Goal: Task Accomplishment & Management: Complete application form

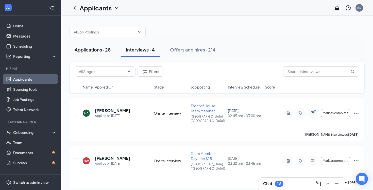
click at [99, 53] on div "Applications · 28" at bounding box center [93, 49] width 36 height 6
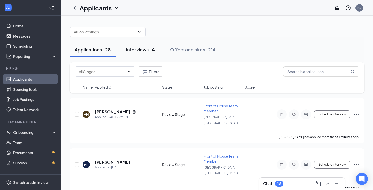
click at [134, 52] on div "Interviews · 4" at bounding box center [140, 49] width 29 height 6
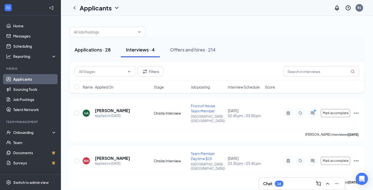
click at [99, 52] on div "Applications · 28" at bounding box center [93, 49] width 36 height 6
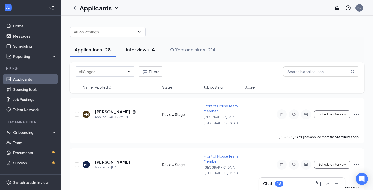
click at [142, 54] on button "Interviews · 4" at bounding box center [140, 49] width 39 height 15
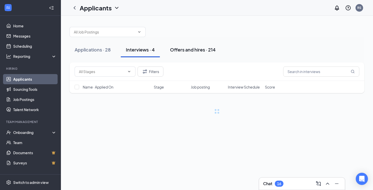
click at [191, 50] on div "Offers and hires · 214" at bounding box center [193, 49] width 46 height 6
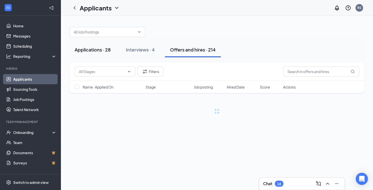
click at [93, 50] on div "Applications · 28" at bounding box center [93, 49] width 36 height 6
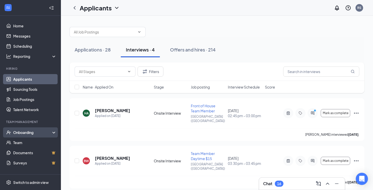
click at [34, 130] on div "Onboarding" at bounding box center [32, 132] width 39 height 5
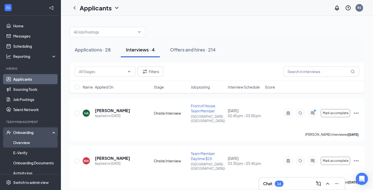
click at [33, 142] on link "Overview" at bounding box center [34, 143] width 43 height 10
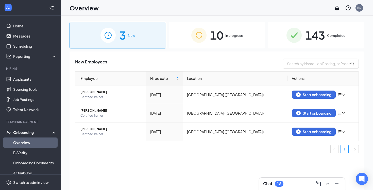
click at [202, 31] on img at bounding box center [199, 35] width 15 height 15
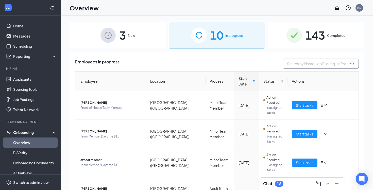
click at [295, 64] on input "text" at bounding box center [321, 64] width 76 height 10
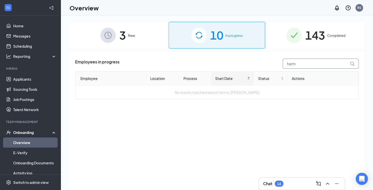
type input "harmo"
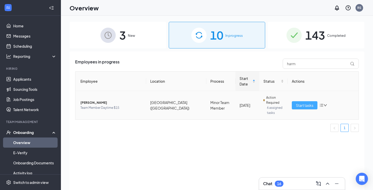
drag, startPoint x: 277, startPoint y: 102, endPoint x: 300, endPoint y: 105, distance: 22.5
click at [300, 105] on span "Start tasks" at bounding box center [305, 106] width 18 height 6
click at [304, 107] on span "Start tasks" at bounding box center [305, 106] width 18 height 6
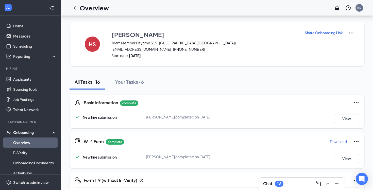
scroll to position [89, 0]
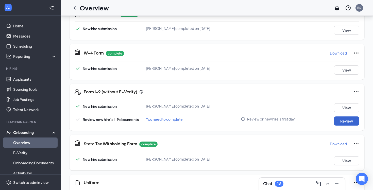
click at [350, 125] on button "Review" at bounding box center [346, 121] width 25 height 9
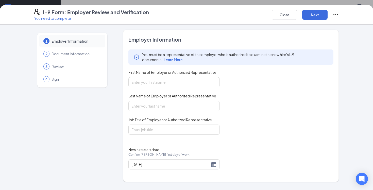
click at [168, 89] on div "You must be a representative of the employer who is authorized to examine the n…" at bounding box center [231, 92] width 205 height 85
type input "[PERSON_NAME]"
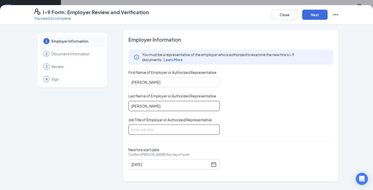
type input "[PERSON_NAME]"
type input "Executive Director of People"
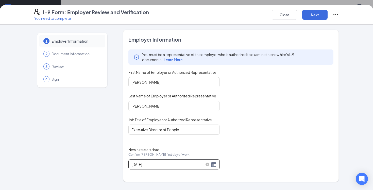
click at [213, 165] on div "[DATE]" at bounding box center [174, 165] width 85 height 6
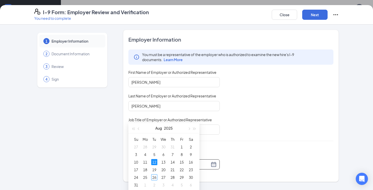
scroll to position [136, 0]
type input "[DATE]"
click at [155, 174] on div "26" at bounding box center [154, 177] width 6 height 6
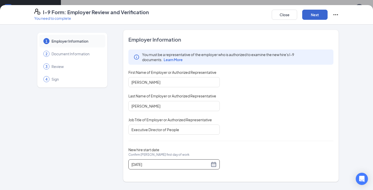
click at [310, 16] on button "Next" at bounding box center [315, 15] width 25 height 10
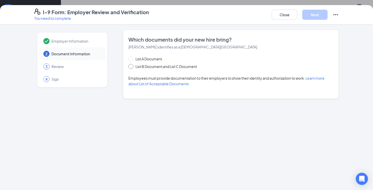
click at [132, 68] on span at bounding box center [131, 66] width 5 height 5
click at [132, 68] on input "List B Document and List C Document" at bounding box center [131, 66] width 4 height 4
radio input "true"
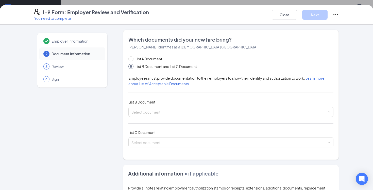
click at [151, 126] on div "List A Document List B Document and List C Document Employees must provide docu…" at bounding box center [231, 105] width 205 height 98
click at [145, 113] on input "search" at bounding box center [230, 111] width 196 height 8
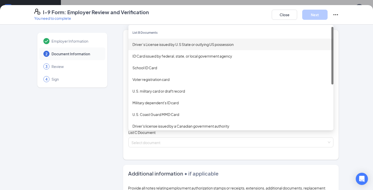
click at [150, 45] on div "Driver’s License issued by U.S State or outlying US possession" at bounding box center [231, 45] width 197 height 6
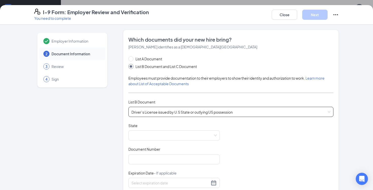
click at [151, 145] on div "Document Title Driver’s License issued by U.S State or outlying US possession S…" at bounding box center [231, 171] width 205 height 97
click at [151, 143] on div "Document Title Driver’s License issued by U.S State or outlying US possession S…" at bounding box center [231, 171] width 205 height 97
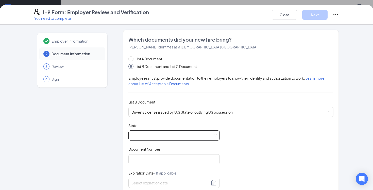
click at [150, 137] on span at bounding box center [174, 136] width 85 height 10
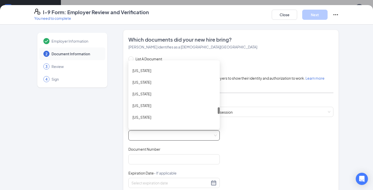
scroll to position [425, 0]
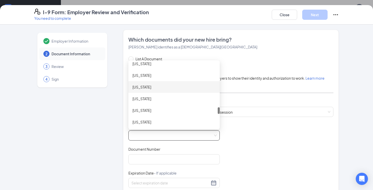
click at [144, 91] on div "[US_STATE]" at bounding box center [174, 87] width 91 height 12
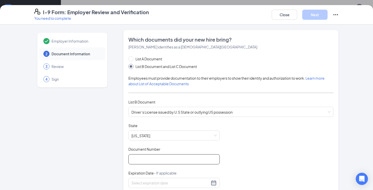
click at [155, 157] on input "Document Number" at bounding box center [174, 159] width 91 height 10
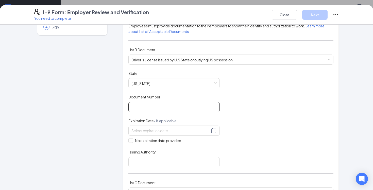
scroll to position [53, 0]
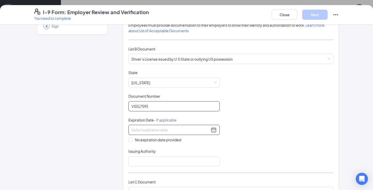
type input "VS017595"
click at [146, 133] on div at bounding box center [174, 130] width 91 height 10
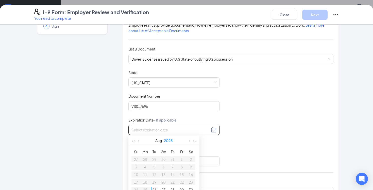
click at [168, 141] on button "2025" at bounding box center [168, 141] width 9 height 10
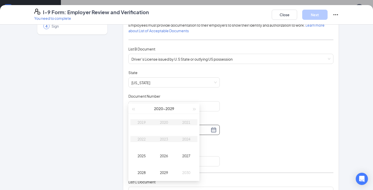
scroll to position [172, 0]
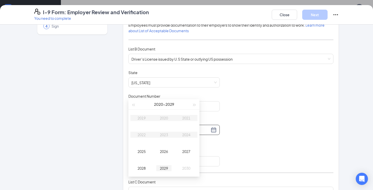
type input "[DATE]"
click at [164, 166] on div "2029" at bounding box center [163, 168] width 15 height 6
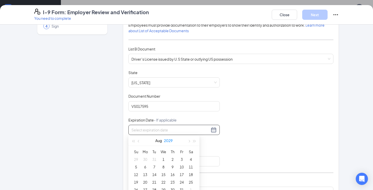
type input "[DATE]"
click at [141, 141] on button "button" at bounding box center [139, 141] width 6 height 10
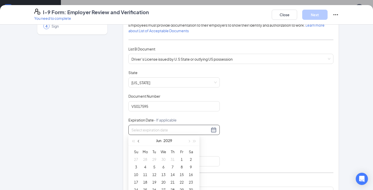
click at [141, 141] on button "button" at bounding box center [139, 141] width 6 height 10
type input "[DATE]"
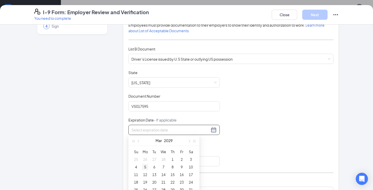
type input "[DATE]"
click at [146, 168] on div "5" at bounding box center [145, 167] width 6 height 6
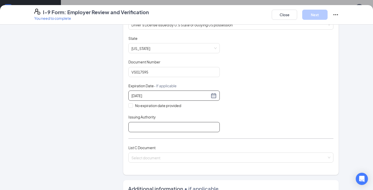
scroll to position [91, 0]
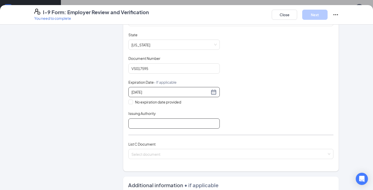
click at [151, 123] on input "Issuing Authority" at bounding box center [174, 124] width 91 height 10
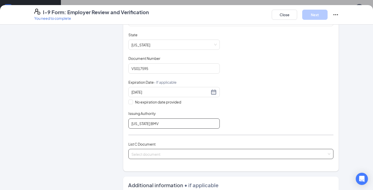
type input "[US_STATE] BMV"
click at [146, 153] on input "search" at bounding box center [230, 153] width 196 height 8
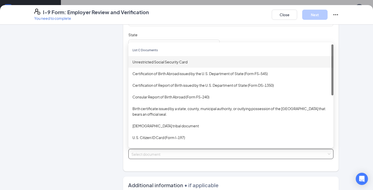
click at [155, 59] on div "Unrestricted Social Security Card" at bounding box center [231, 62] width 197 height 6
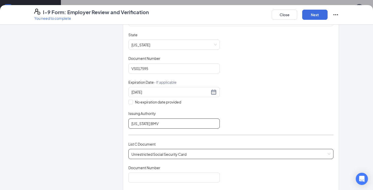
scroll to position [168, 0]
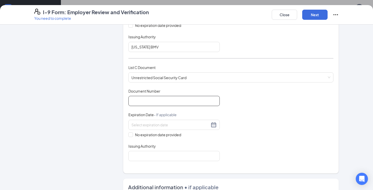
click at [150, 104] on input "Document Number" at bounding box center [174, 101] width 91 height 10
type input "294135359"
click at [129, 133] on input "No expiration date provided" at bounding box center [131, 135] width 4 height 4
checkbox input "true"
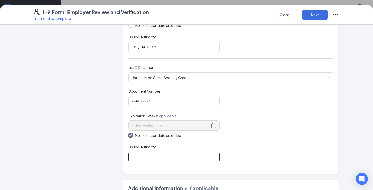
click at [146, 160] on input "Issuing Authority" at bounding box center [174, 157] width 91 height 10
type input "Social Security Admin"
click at [311, 17] on button "Next" at bounding box center [315, 15] width 25 height 10
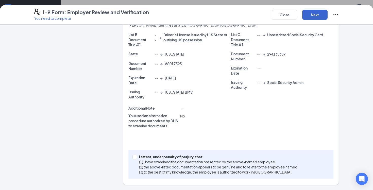
scroll to position [107, 0]
click at [135, 155] on input "I attest, under penalty of [PERSON_NAME], that: (1) I have examined the documen…" at bounding box center [135, 157] width 4 height 4
checkbox input "true"
click at [316, 10] on button "Next" at bounding box center [315, 15] width 25 height 10
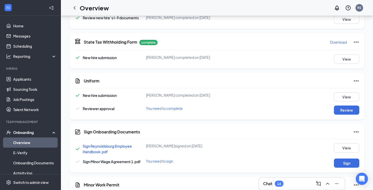
scroll to position [192, 0]
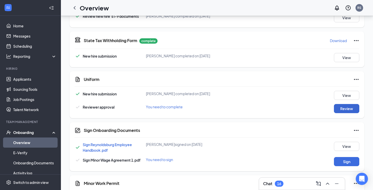
click at [343, 105] on button "Review" at bounding box center [346, 108] width 25 height 9
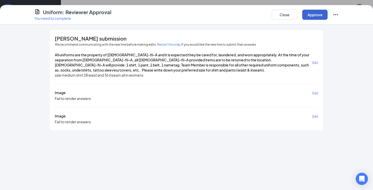
click at [311, 19] on button "Approve" at bounding box center [315, 15] width 25 height 10
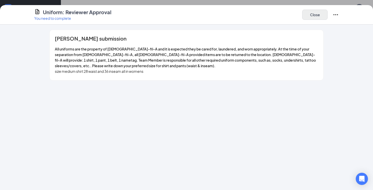
click at [313, 13] on button "Close" at bounding box center [315, 15] width 25 height 10
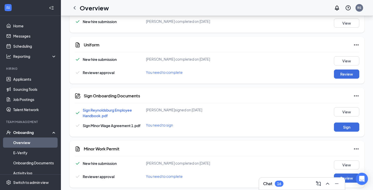
scroll to position [236, 0]
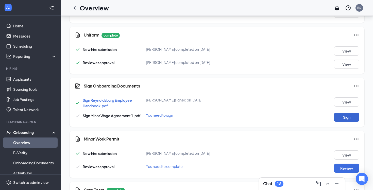
click at [350, 119] on button "Sign" at bounding box center [346, 117] width 25 height 9
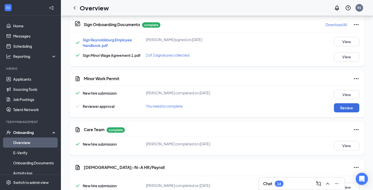
scroll to position [299, 0]
click at [343, 107] on button "Review" at bounding box center [346, 108] width 25 height 9
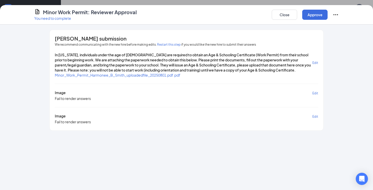
click at [128, 74] on span "Minor_Work_Permit_Harmonee_B_Smith_uploadedfile_20250801.pdf.pdf" at bounding box center [118, 75] width 126 height 5
click at [310, 12] on button "Approve" at bounding box center [315, 15] width 25 height 10
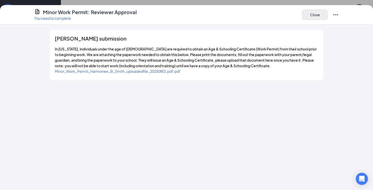
click at [310, 19] on button "Close" at bounding box center [315, 15] width 25 height 10
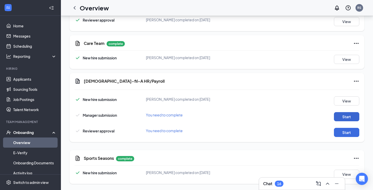
scroll to position [385, 0]
click at [341, 119] on button "Start" at bounding box center [346, 116] width 25 height 9
click at [341, 132] on button "Start" at bounding box center [346, 132] width 25 height 9
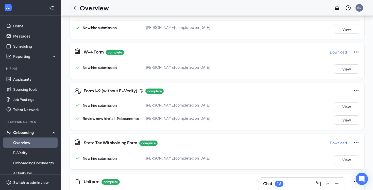
click at [74, 9] on icon "ChevronLeft" at bounding box center [75, 8] width 6 height 6
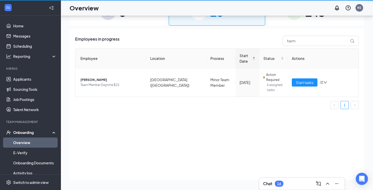
scroll to position [23, 0]
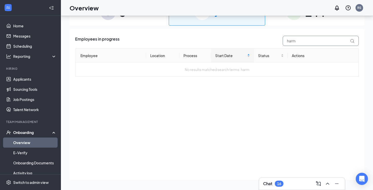
click at [300, 44] on input "harm" at bounding box center [321, 41] width 76 height 10
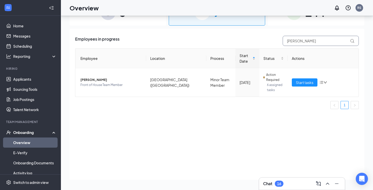
type input "[PERSON_NAME]"
drag, startPoint x: 291, startPoint y: 51, endPoint x: 297, endPoint y: 84, distance: 33.2
click at [297, 84] on span "Start tasks" at bounding box center [305, 83] width 18 height 6
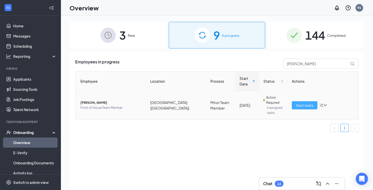
click at [296, 104] on button "Start tasks" at bounding box center [305, 105] width 26 height 8
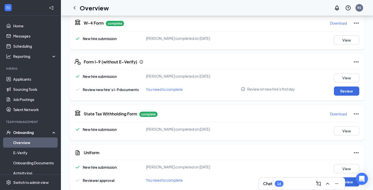
scroll to position [115, 0]
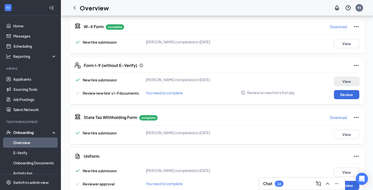
click at [343, 81] on button "View" at bounding box center [346, 81] width 25 height 9
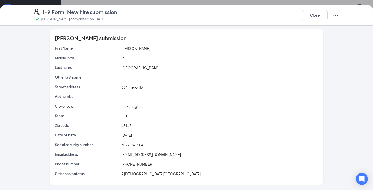
scroll to position [2, 0]
drag, startPoint x: 147, startPoint y: 149, endPoint x: 119, endPoint y: 145, distance: 27.4
click at [119, 145] on div "Social security number 302-13-1504" at bounding box center [187, 146] width 264 height 8
click at [194, 148] on div "Social security number 302-13-1504" at bounding box center [187, 146] width 264 height 8
drag, startPoint x: 144, startPoint y: 147, endPoint x: 121, endPoint y: 146, distance: 23.1
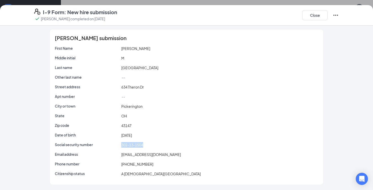
click at [121, 146] on div "302-13-1504" at bounding box center [219, 145] width 199 height 6
copy span "302-13-1504"
click at [317, 15] on button "Close" at bounding box center [315, 15] width 25 height 10
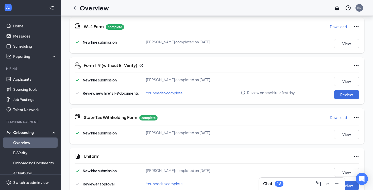
scroll to position [126, 0]
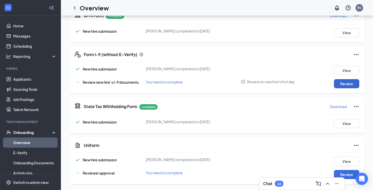
click at [345, 87] on button "Review" at bounding box center [346, 83] width 25 height 9
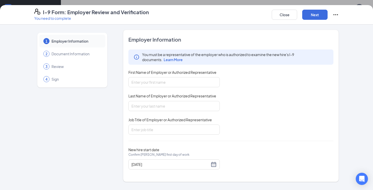
click at [180, 88] on div "You must be a representative of the employer who is authorized to examine the n…" at bounding box center [231, 92] width 205 height 85
type input "[PERSON_NAME]"
click at [145, 136] on div "Employer Information You must be a representative of the employer who is author…" at bounding box center [231, 106] width 205 height 140
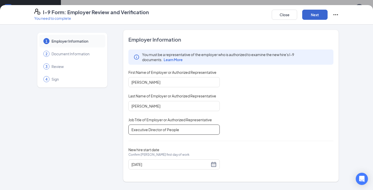
type input "Executive Director of People"
click at [310, 16] on button "Next" at bounding box center [315, 15] width 25 height 10
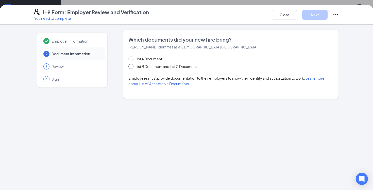
click at [148, 67] on span "List B Document and List C Document" at bounding box center [167, 67] width 66 height 6
click at [132, 67] on input "List B Document and List C Document" at bounding box center [131, 66] width 4 height 4
radio input "true"
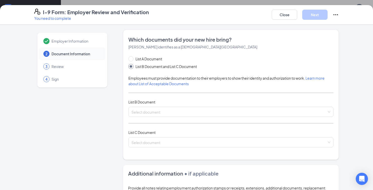
click at [142, 102] on span "List B Document" at bounding box center [142, 102] width 27 height 5
click at [142, 107] on input "search" at bounding box center [230, 111] width 196 height 8
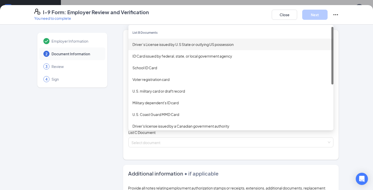
click at [155, 43] on div "Driver’s License issued by U.S State or outlying US possession" at bounding box center [231, 45] width 197 height 6
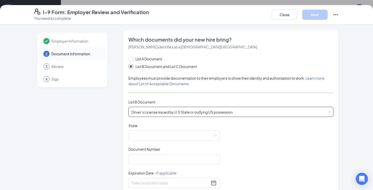
scroll to position [55, 0]
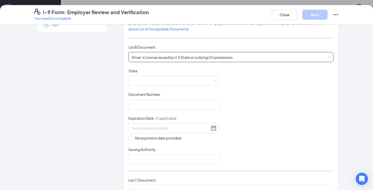
click at [145, 86] on div "Document Title Driver’s License issued by U.S State or outlying US possession S…" at bounding box center [231, 116] width 205 height 97
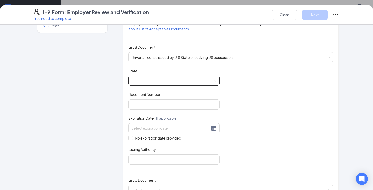
click at [145, 80] on span at bounding box center [174, 81] width 85 height 10
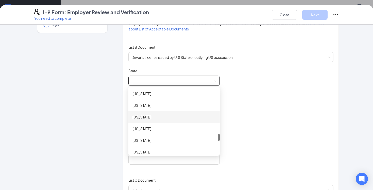
scroll to position [420, 0]
click at [160, 119] on div "[US_STATE]" at bounding box center [174, 119] width 83 height 6
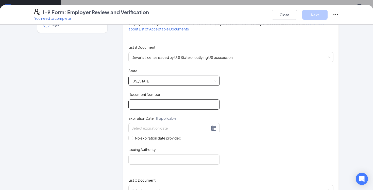
click at [141, 106] on input "Document Number" at bounding box center [174, 105] width 91 height 10
type input "VT206646"
click at [147, 129] on input at bounding box center [171, 128] width 78 height 6
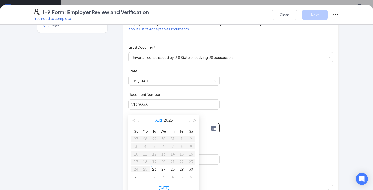
scroll to position [145, 0]
click at [173, 119] on button "2025" at bounding box center [168, 120] width 9 height 10
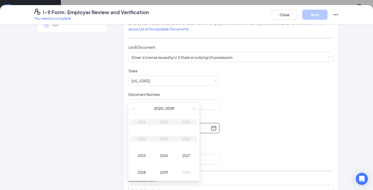
scroll to position [177, 0]
type input "[DATE]"
click at [162, 173] on div "2029" at bounding box center [163, 172] width 15 height 6
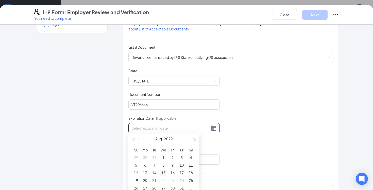
type input "[DATE]"
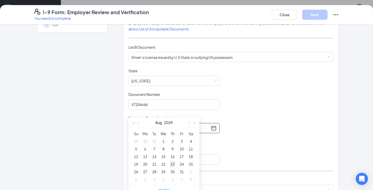
type input "[DATE]"
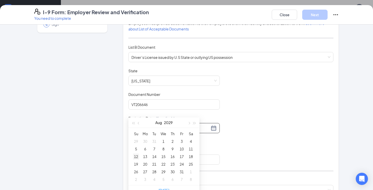
type input "[DATE]"
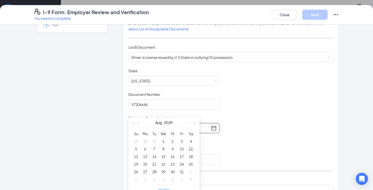
click at [190, 149] on div "11" at bounding box center [191, 149] width 6 height 6
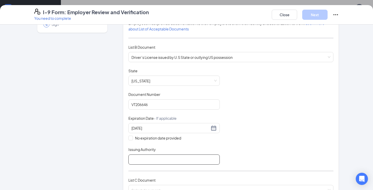
click at [158, 157] on input "Issuing Authority" at bounding box center [174, 160] width 91 height 10
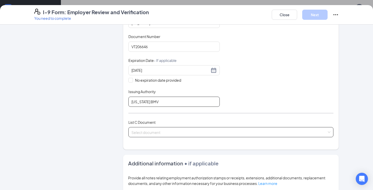
type input "[US_STATE] BMV"
click at [147, 132] on input "search" at bounding box center [230, 132] width 196 height 8
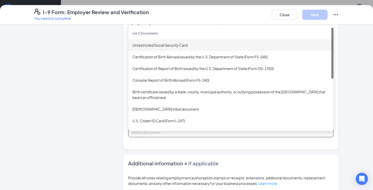
click at [150, 44] on div "Unrestricted Social Security Card" at bounding box center [231, 45] width 197 height 6
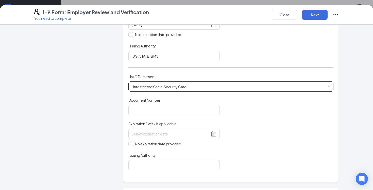
scroll to position [161, 0]
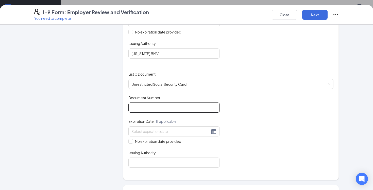
click at [152, 109] on input "Document Number" at bounding box center [174, 108] width 91 height 10
paste input "302-13-1504"
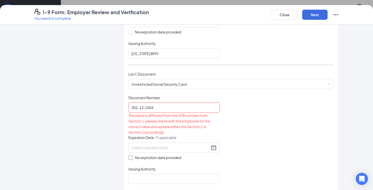
type input "302-13-1504"
click at [131, 155] on input "No expiration date provided" at bounding box center [131, 157] width 4 height 4
checkbox input "true"
click at [147, 108] on input "302-13-1504" at bounding box center [174, 108] width 91 height 10
click at [140, 108] on input "302-131504" at bounding box center [174, 108] width 91 height 10
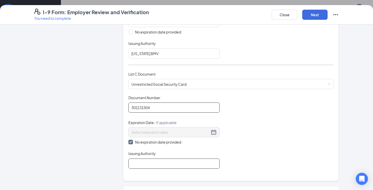
type input "302131504"
click at [148, 162] on input "Issuing Authority" at bounding box center [174, 164] width 91 height 10
type input "Social Security Admin"
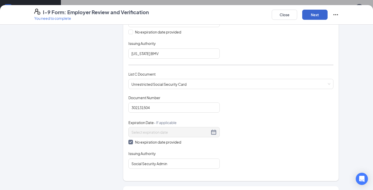
click at [309, 14] on button "Next" at bounding box center [315, 15] width 25 height 10
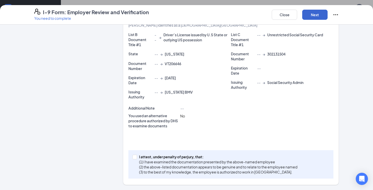
scroll to position [107, 0]
click at [309, 14] on button "Next" at bounding box center [315, 15] width 25 height 10
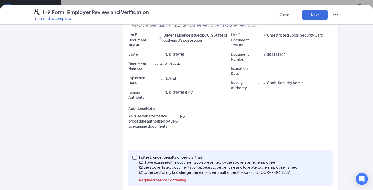
click at [136, 155] on label "I attest, under penalty of [PERSON_NAME], that: (1) I have examined the documen…" at bounding box center [216, 169] width 167 height 28
click at [136, 155] on input "I attest, under penalty of [PERSON_NAME], that: (1) I have examined the documen…" at bounding box center [135, 157] width 4 height 4
checkbox input "true"
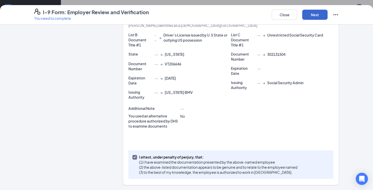
click at [320, 15] on button "Next" at bounding box center [315, 15] width 25 height 10
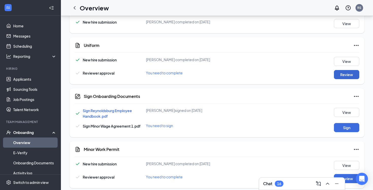
scroll to position [229, 0]
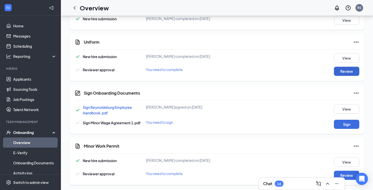
click at [344, 69] on button "Review" at bounding box center [346, 71] width 25 height 9
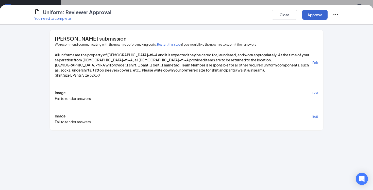
click at [312, 16] on button "Approve" at bounding box center [315, 15] width 25 height 10
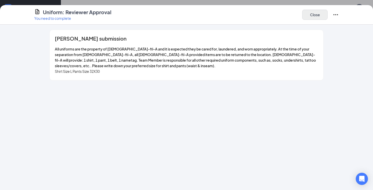
click at [312, 16] on button "Close" at bounding box center [315, 15] width 25 height 10
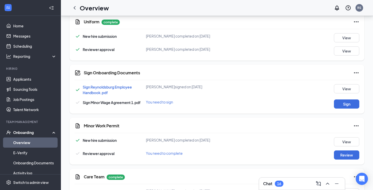
scroll to position [258, 0]
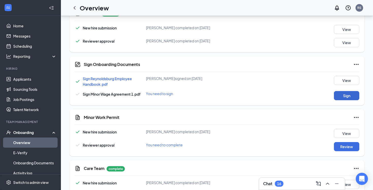
click at [343, 97] on button "Sign" at bounding box center [346, 95] width 25 height 9
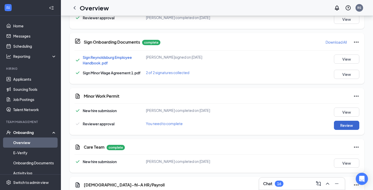
scroll to position [282, 0]
click at [346, 125] on button "Review" at bounding box center [346, 125] width 25 height 9
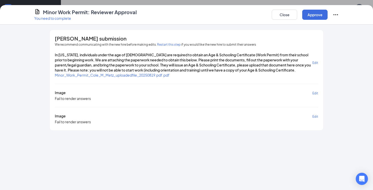
click at [125, 76] on span "Minor_Work_Permit_Cole_M_Metz_uploadedfile_20250819.pdf.pdf" at bounding box center [112, 75] width 115 height 5
click at [315, 21] on div "Minor Work Permit: Reviewer Approval You need to complete Close Approve" at bounding box center [186, 15] width 373 height 20
click at [315, 18] on button "Approve" at bounding box center [315, 15] width 25 height 10
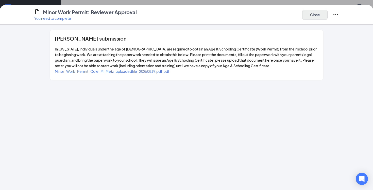
click at [315, 17] on button "Close" at bounding box center [315, 15] width 25 height 10
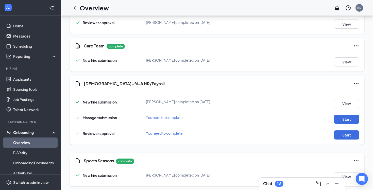
scroll to position [382, 0]
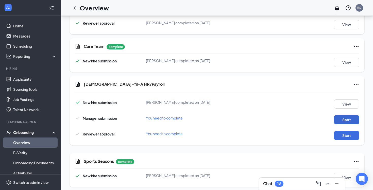
click at [339, 121] on button "Start" at bounding box center [346, 119] width 25 height 9
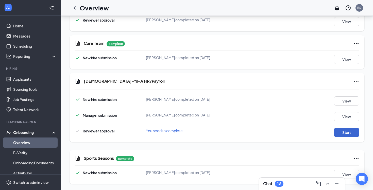
scroll to position [385, 0]
click at [345, 137] on button "Start" at bounding box center [346, 132] width 25 height 9
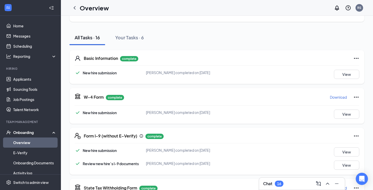
scroll to position [0, 0]
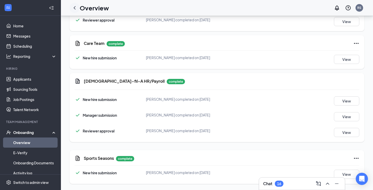
click at [74, 6] on icon "ChevronLeft" at bounding box center [75, 8] width 6 height 6
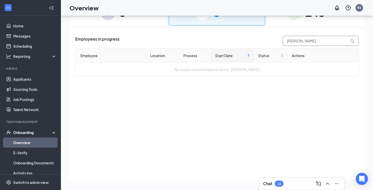
click at [296, 42] on input "[PERSON_NAME]" at bounding box center [321, 41] width 76 height 10
type input "a"
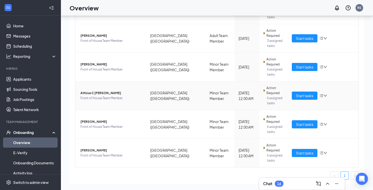
scroll to position [119, 0]
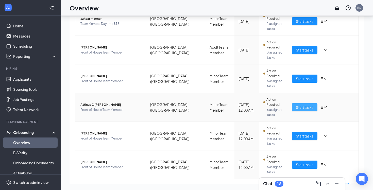
click at [297, 105] on span "Start tasks" at bounding box center [305, 108] width 18 height 6
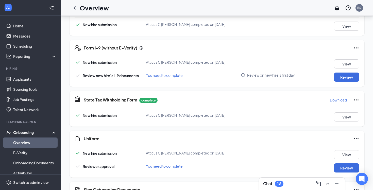
scroll to position [137, 0]
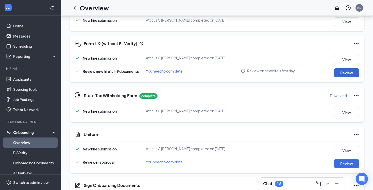
click at [349, 73] on button "Review" at bounding box center [346, 72] width 25 height 9
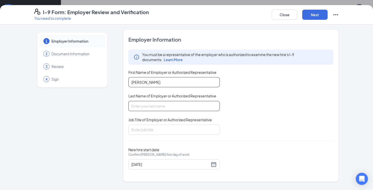
type input "[PERSON_NAME]"
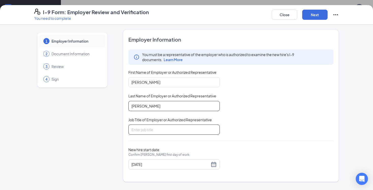
type input "[PERSON_NAME]"
type input "Executive Director of People"
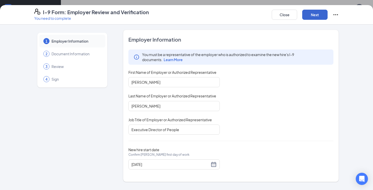
click at [312, 15] on button "Next" at bounding box center [315, 15] width 25 height 10
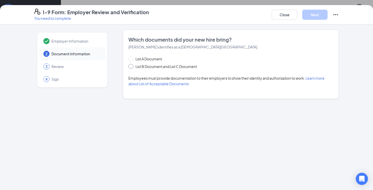
click at [133, 66] on span at bounding box center [131, 66] width 5 height 5
click at [132, 66] on input "List B Document and List C Document" at bounding box center [131, 66] width 4 height 4
radio input "true"
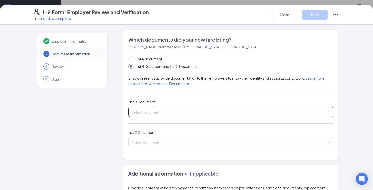
click at [150, 109] on div "Select document" at bounding box center [231, 112] width 205 height 10
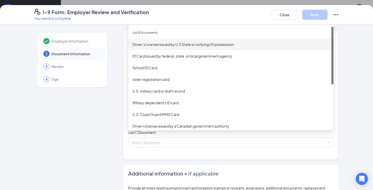
click at [151, 45] on div "Driver’s License issued by U.S State or outlying US possession" at bounding box center [231, 45] width 197 height 6
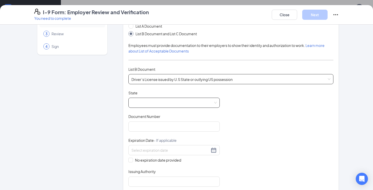
scroll to position [34, 0]
click at [146, 102] on span at bounding box center [174, 102] width 85 height 10
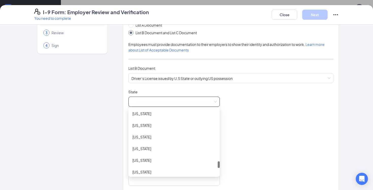
scroll to position [441, 0]
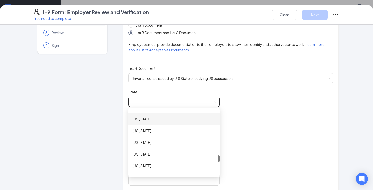
click at [142, 118] on div "[US_STATE]" at bounding box center [174, 119] width 83 height 6
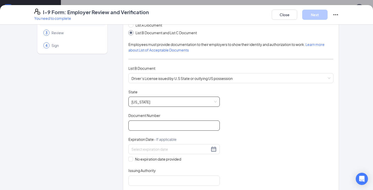
click at [145, 128] on input "Document Number" at bounding box center [174, 126] width 91 height 10
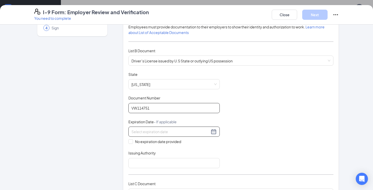
type input "VW114751"
click at [146, 132] on input at bounding box center [171, 132] width 78 height 6
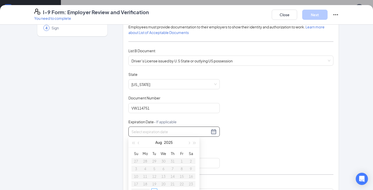
click at [175, 144] on div "[DATE]" at bounding box center [164, 142] width 44 height 10
click at [174, 144] on div "[DATE]" at bounding box center [164, 142] width 44 height 10
click at [172, 143] on button "2025" at bounding box center [168, 142] width 9 height 10
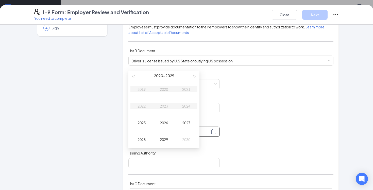
scroll to position [204, 0]
type input "[DATE]"
click at [188, 140] on div "2030" at bounding box center [186, 139] width 15 height 6
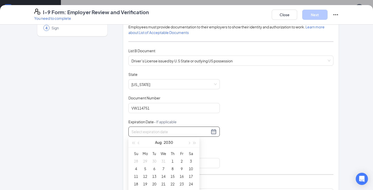
scroll to position [213, 0]
type input "[DATE]"
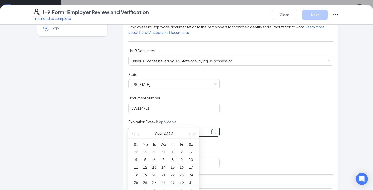
type input "[DATE]"
click at [152, 167] on div "13" at bounding box center [154, 167] width 6 height 6
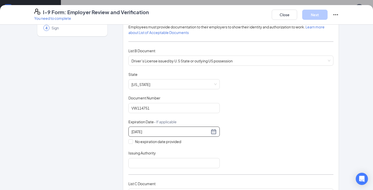
scroll to position [55, 0]
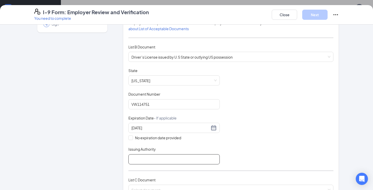
click at [151, 156] on input "Issuing Authority" at bounding box center [174, 159] width 91 height 10
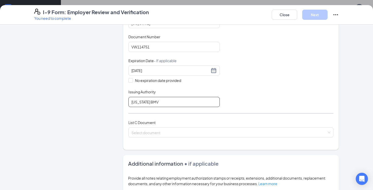
scroll to position [116, 0]
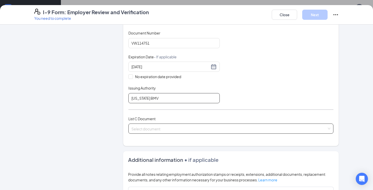
click at [154, 131] on span at bounding box center [230, 129] width 196 height 10
type input "[US_STATE] BMV"
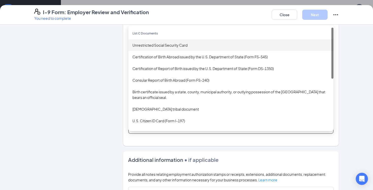
click at [152, 41] on div "Unrestricted Social Security Card" at bounding box center [231, 45] width 205 height 12
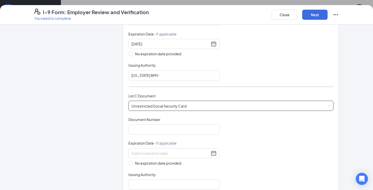
scroll to position [161, 0]
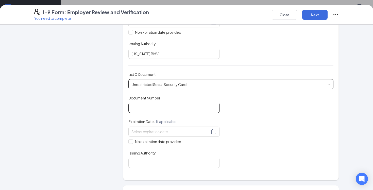
click at [148, 107] on input "Document Number" at bounding box center [174, 108] width 91 height 10
type input "447254890"
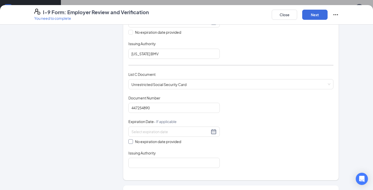
click at [132, 139] on input "No expiration date provided" at bounding box center [131, 141] width 4 height 4
checkbox input "true"
click at [147, 168] on div "Which documents did your new hire bring? [PERSON_NAME] identifies as a [DEMOGRA…" at bounding box center [231, 25] width 205 height 300
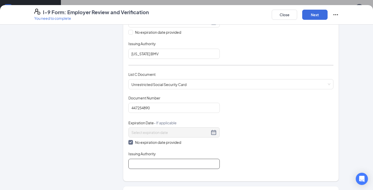
click at [140, 165] on input "Issuing Authority" at bounding box center [174, 164] width 91 height 10
type input "Social Security Admin"
click at [310, 20] on button "Next" at bounding box center [315, 15] width 25 height 10
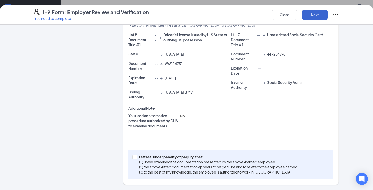
scroll to position [107, 0]
click at [135, 162] on label "I attest, under penalty of [PERSON_NAME], that: (1) I have examined the documen…" at bounding box center [216, 165] width 167 height 20
click at [135, 159] on input "I attest, under penalty of [PERSON_NAME], that: (1) I have examined the documen…" at bounding box center [135, 157] width 4 height 4
checkbox input "true"
click at [317, 14] on button "Next" at bounding box center [315, 15] width 25 height 10
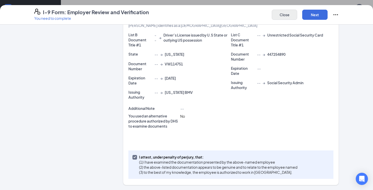
scroll to position [0, 0]
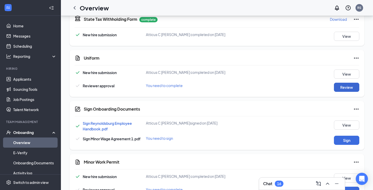
click at [353, 88] on button "Review" at bounding box center [346, 87] width 25 height 9
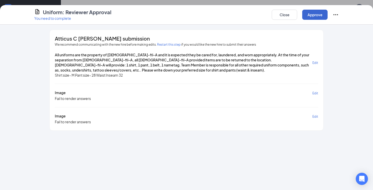
click at [320, 15] on button "Approve" at bounding box center [315, 15] width 25 height 10
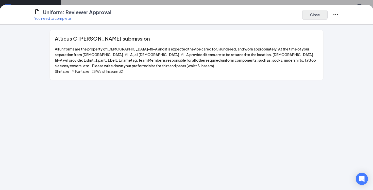
click at [313, 14] on button "Close" at bounding box center [315, 15] width 25 height 10
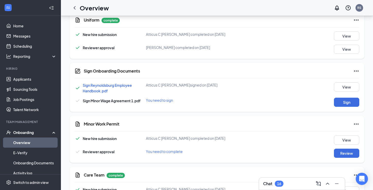
scroll to position [255, 0]
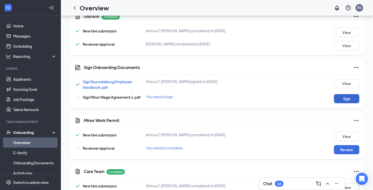
click at [349, 100] on button "Sign" at bounding box center [346, 98] width 25 height 9
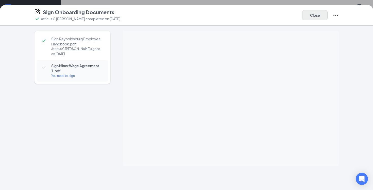
click at [313, 13] on button "Close" at bounding box center [315, 15] width 25 height 10
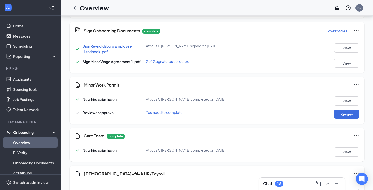
scroll to position [296, 0]
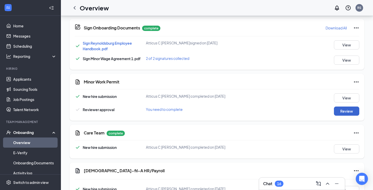
click at [349, 113] on button "Review" at bounding box center [346, 111] width 25 height 9
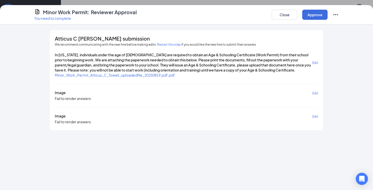
click at [138, 76] on span "Minor_Work_Permit_Atticus_C_Towell_uploadedfile_20250819.pdf.pdf" at bounding box center [115, 75] width 120 height 5
click at [314, 15] on button "Approve" at bounding box center [315, 15] width 25 height 10
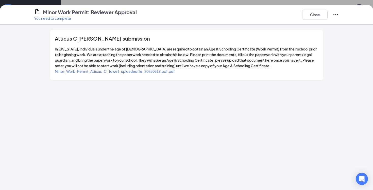
click at [314, 15] on button "Close" at bounding box center [315, 15] width 25 height 10
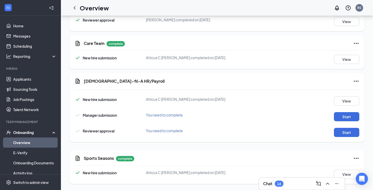
scroll to position [387, 0]
click at [339, 116] on button "Start" at bounding box center [346, 116] width 25 height 9
click at [346, 131] on button "Start" at bounding box center [346, 132] width 25 height 9
